Goal: Find specific page/section: Locate item on page

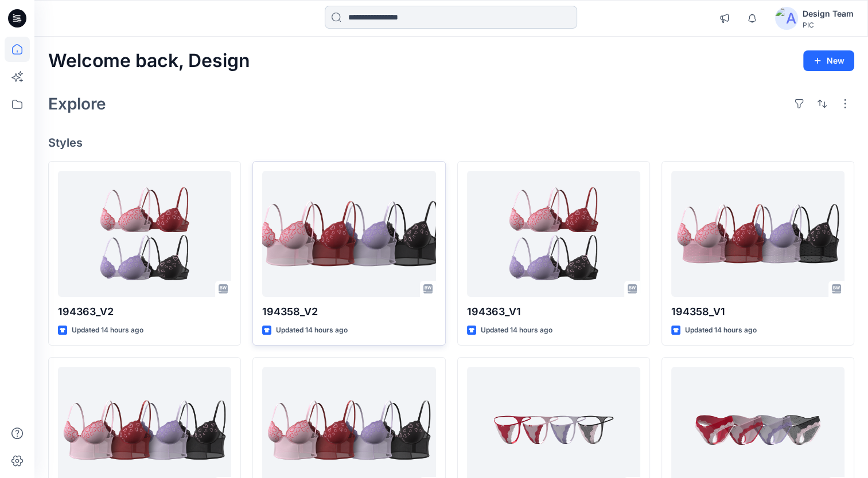
click at [403, 15] on input at bounding box center [451, 17] width 252 height 23
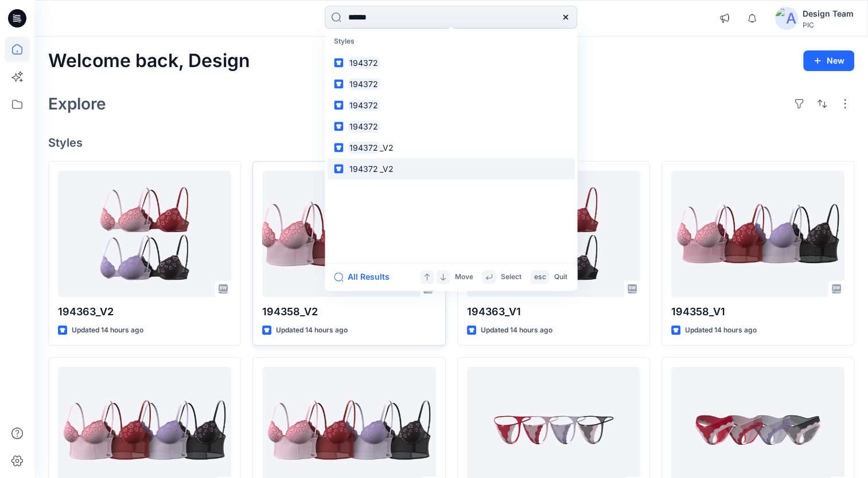
type input "******"
click at [377, 168] on mark "194372" at bounding box center [364, 168] width 32 height 13
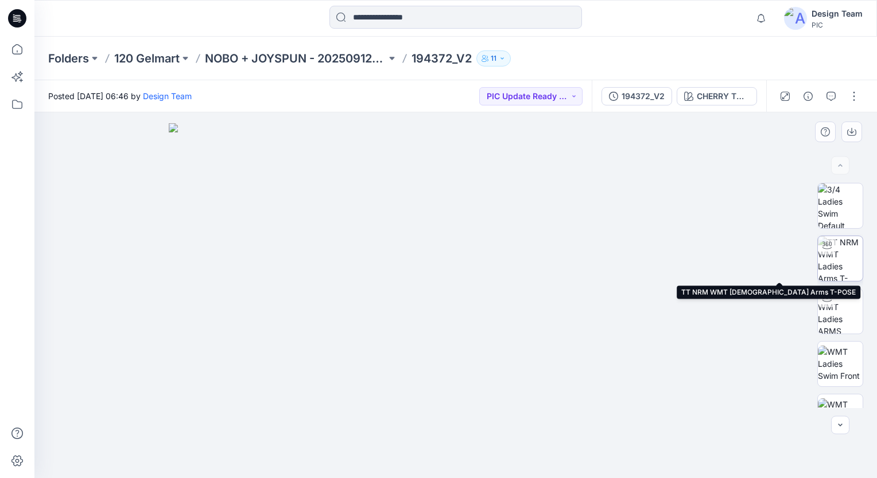
click at [847, 262] on img at bounding box center [839, 258] width 45 height 45
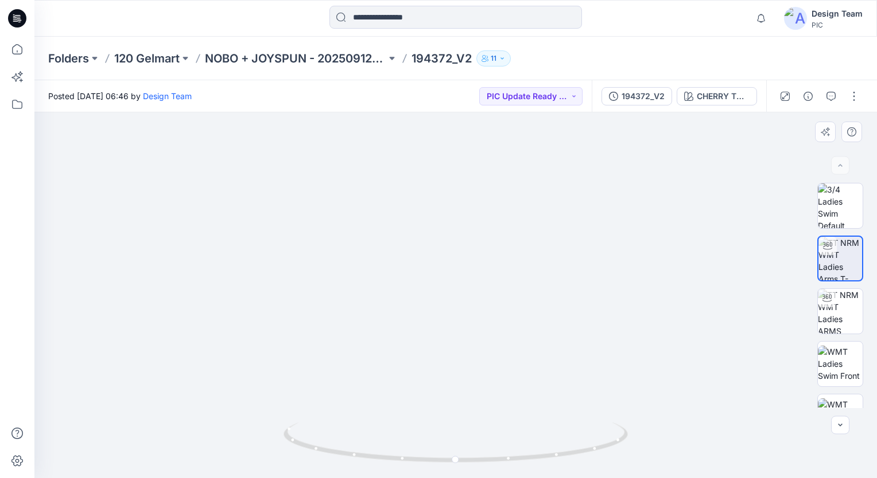
drag, startPoint x: 461, startPoint y: 402, endPoint x: 446, endPoint y: 330, distance: 73.9
click at [446, 330] on img at bounding box center [439, 122] width 919 height 714
drag, startPoint x: 435, startPoint y: 341, endPoint x: 383, endPoint y: 283, distance: 78.0
click at [383, 283] on img at bounding box center [354, 29] width 1119 height 900
click at [838, 316] on img at bounding box center [839, 311] width 45 height 45
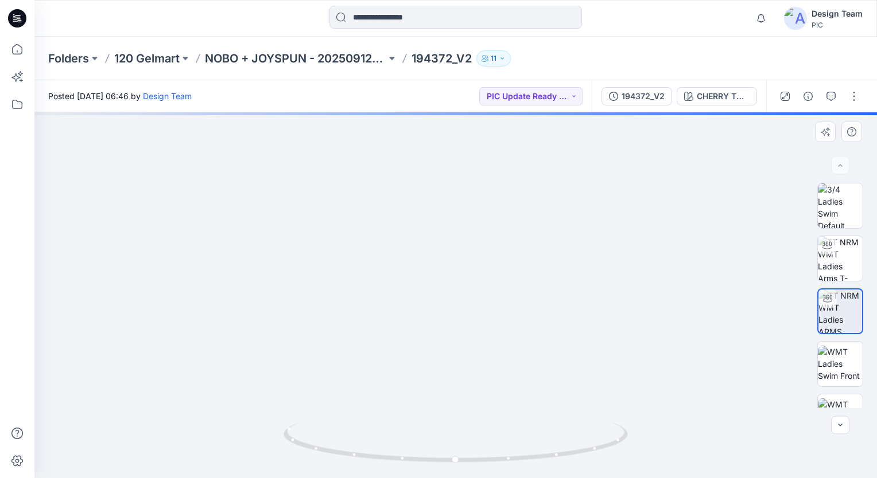
drag, startPoint x: 465, startPoint y: 290, endPoint x: 369, endPoint y: 142, distance: 176.5
click at [369, 142] on img at bounding box center [417, 82] width 919 height 791
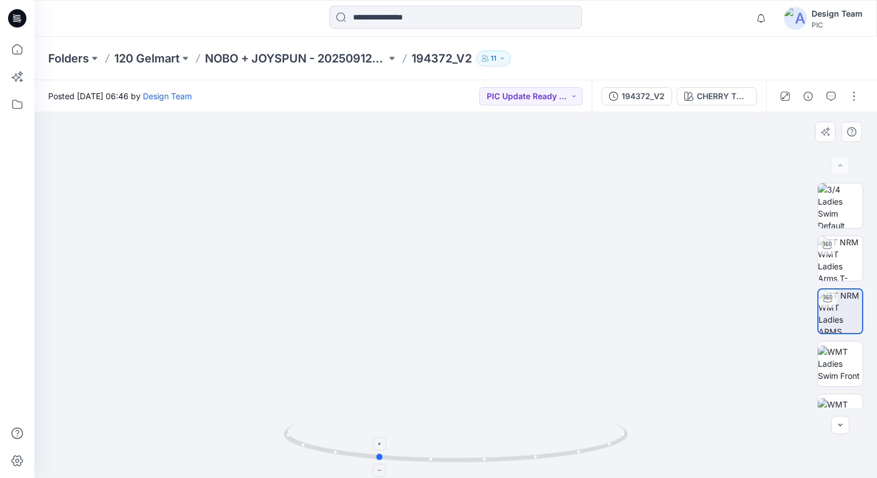
drag, startPoint x: 613, startPoint y: 442, endPoint x: 534, endPoint y: 446, distance: 78.7
click at [534, 446] on icon at bounding box center [456, 444] width 347 height 43
click at [840, 212] on img at bounding box center [839, 206] width 45 height 45
